Goal: Find specific page/section: Find specific page/section

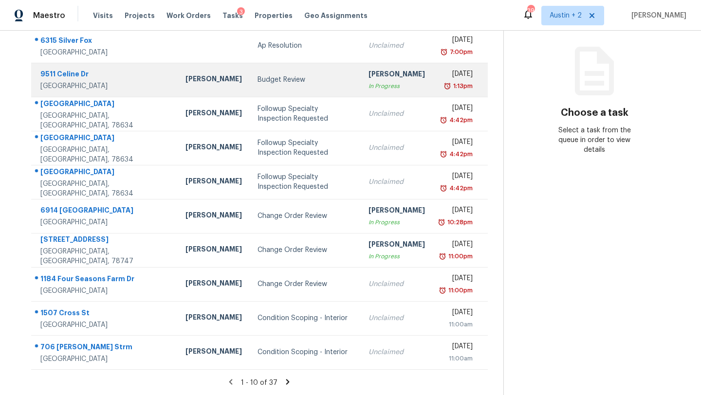
scroll to position [73, 0]
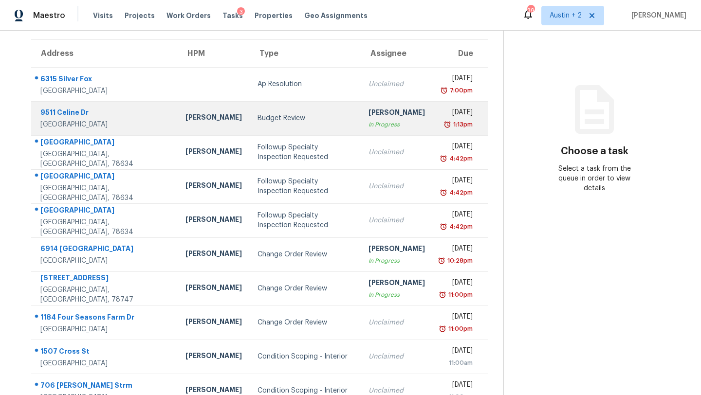
click at [258, 116] on div "Budget Review" at bounding box center [305, 118] width 95 height 10
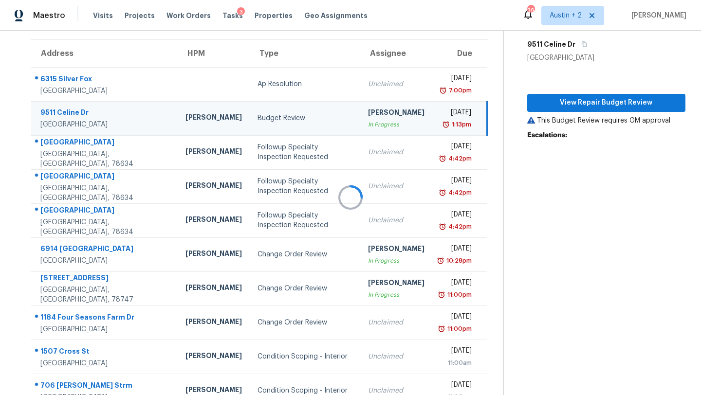
drag, startPoint x: 256, startPoint y: 116, endPoint x: 600, endPoint y: 103, distance: 344.1
click at [600, 103] on div at bounding box center [350, 197] width 701 height 395
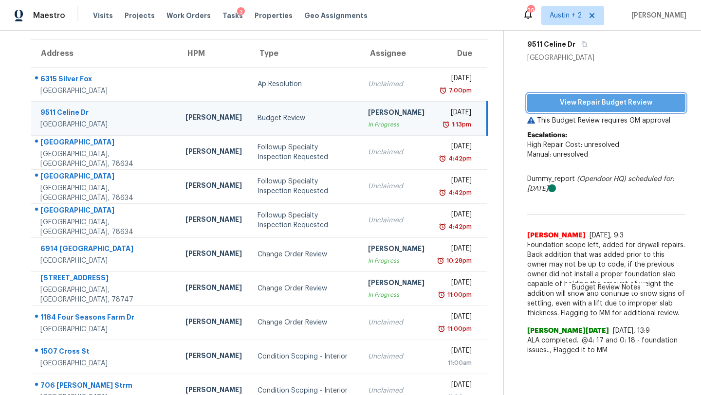
click at [585, 102] on span "View Repair Budget Review" at bounding box center [606, 103] width 143 height 12
click at [170, 14] on span "Work Orders" at bounding box center [189, 16] width 44 height 10
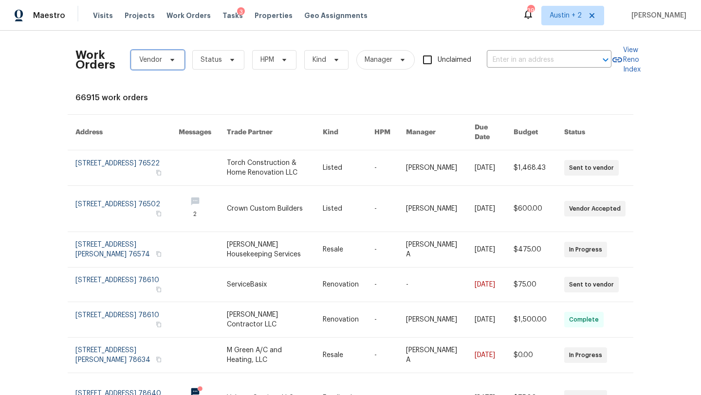
click at [173, 61] on icon at bounding box center [173, 60] width 8 height 8
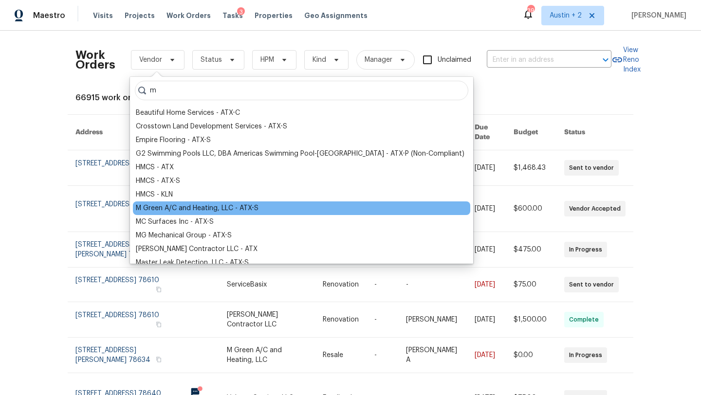
type input "m"
click at [197, 209] on div "M Green A/C and Heating, LLC - ATX-S" at bounding box center [197, 209] width 123 height 10
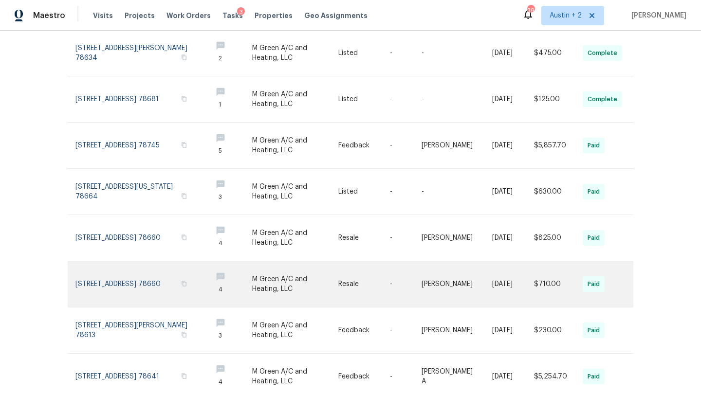
scroll to position [228, 0]
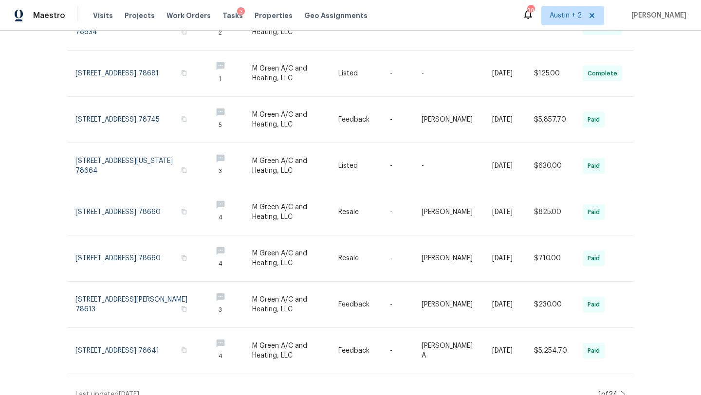
click at [623, 391] on icon at bounding box center [623, 395] width 5 height 8
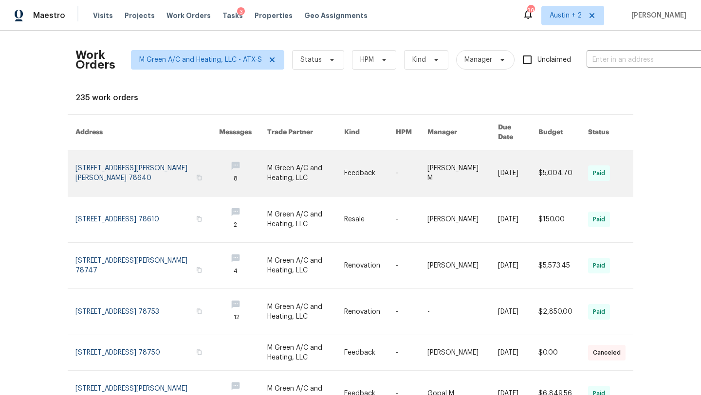
scroll to position [218, 0]
